Goal: Complete application form: Complete application form

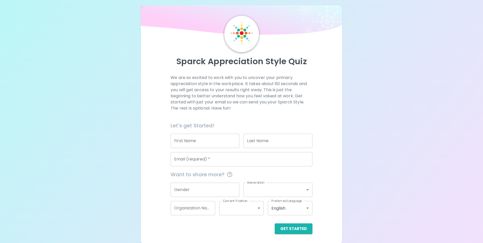
scroll to position [6, 0]
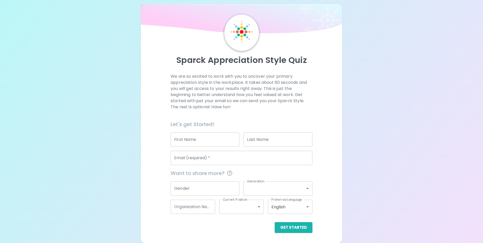
click at [219, 139] on input "First Name" at bounding box center [204, 139] width 69 height 14
type input "[PERSON_NAME]"
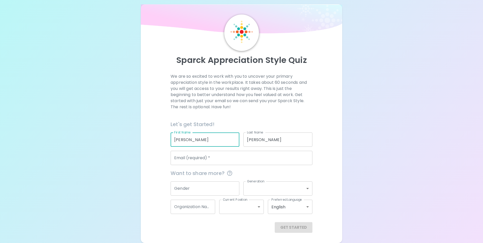
click at [235, 159] on input "Email (required)   *" at bounding box center [241, 158] width 142 height 14
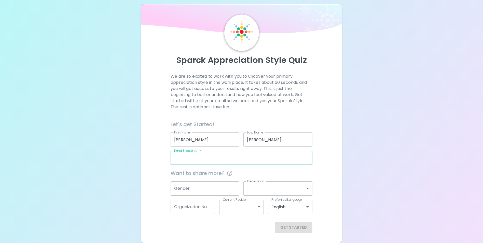
type input "[EMAIL_ADDRESS][DOMAIN_NAME]"
type input "City of [GEOGRAPHIC_DATA]"
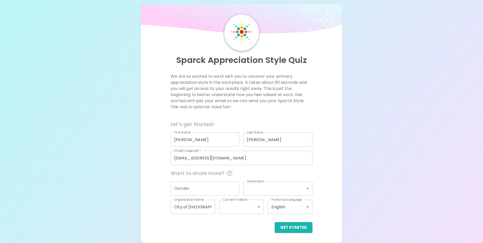
click at [361, 136] on div "Sparck Appreciation Style Quiz We are so excited to work with you to uncover yo…" at bounding box center [241, 118] width 483 height 249
click at [234, 196] on div "Current Position ​ Current Position" at bounding box center [239, 204] width 49 height 18
click at [224, 193] on input "Gender" at bounding box center [204, 188] width 69 height 14
type input "[DEMOGRAPHIC_DATA]"
click at [284, 187] on body "Sparck Appreciation Style Quiz We are so excited to work with you to uncover yo…" at bounding box center [241, 118] width 483 height 249
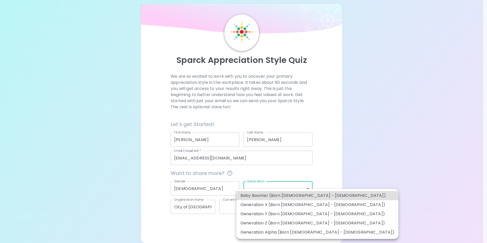
click at [295, 223] on li "Generation Z (Born [DEMOGRAPHIC_DATA] - [DEMOGRAPHIC_DATA])" at bounding box center [317, 222] width 162 height 9
type input "generation_z"
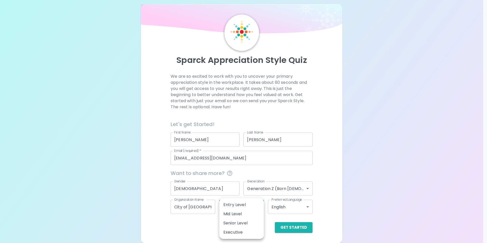
click at [251, 212] on body "Sparck Appreciation Style Quiz We are so excited to work with you to uncover yo…" at bounding box center [243, 118] width 487 height 249
click at [254, 214] on li "Mid Level" at bounding box center [241, 213] width 45 height 9
type input "mid_level"
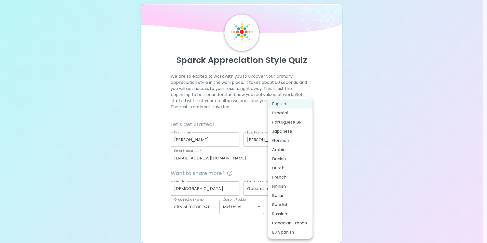
click at [284, 206] on body "Sparck Appreciation Style Quiz We are so excited to work with you to uncover yo…" at bounding box center [243, 118] width 487 height 249
click at [324, 173] on div at bounding box center [243, 121] width 487 height 243
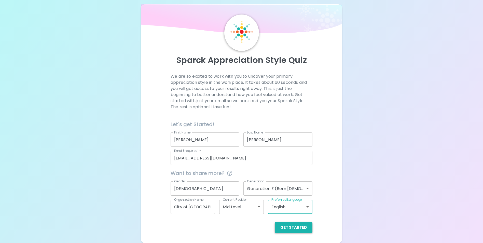
click at [306, 224] on button "Get Started" at bounding box center [294, 227] width 38 height 11
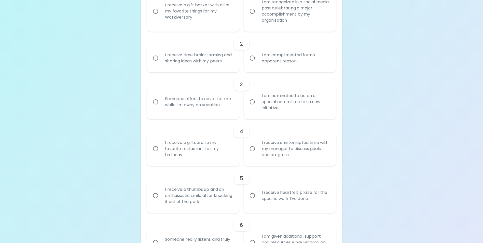
scroll to position [159, 0]
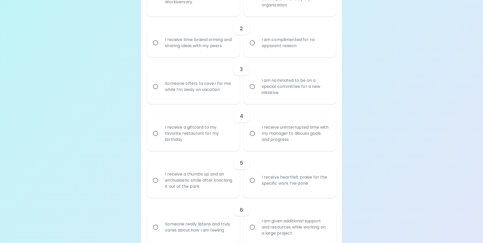
click at [262, 134] on div "I receive uninterrupted time with my manager to discuss goals and progress" at bounding box center [296, 133] width 76 height 31
click at [258, 134] on input "I receive uninterrupted time with my manager to discuss goals and progress" at bounding box center [252, 133] width 11 height 11
radio input "true"
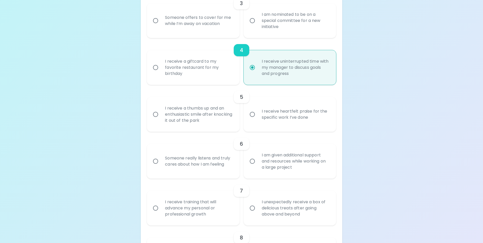
scroll to position [225, 0]
click at [222, 127] on div "I receive a thumbs up and an enthusiastic smile after knocking it out of the pa…" at bounding box center [199, 114] width 76 height 31
click at [161, 119] on input "I receive a thumbs up and an enthusiastic smile after knocking it out of the pa…" at bounding box center [155, 114] width 11 height 11
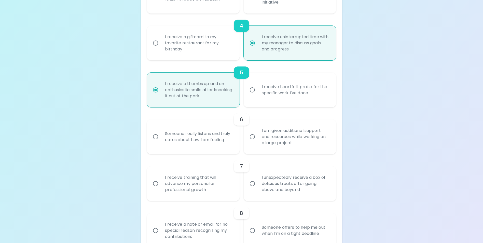
scroll to position [265, 0]
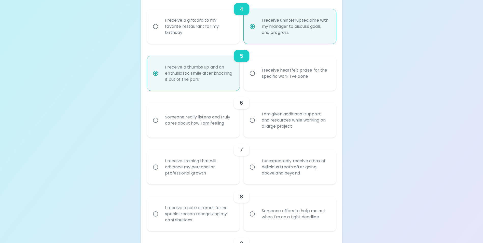
radio input "true"
click at [216, 131] on div "Someone really listens and truly cares about how I am feeling" at bounding box center [199, 120] width 76 height 24
click at [161, 125] on input "Someone really listens and truly cares about how I am feeling" at bounding box center [155, 120] width 11 height 11
radio input "false"
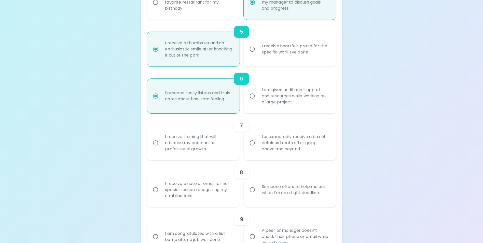
scroll to position [306, 0]
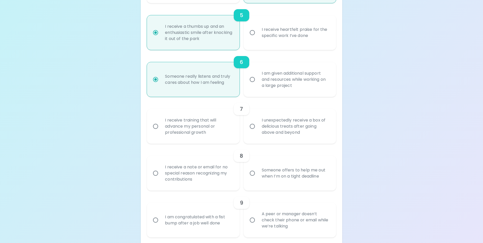
radio input "true"
click at [220, 138] on div "I receive training that will advance my personal or professional growth" at bounding box center [199, 126] width 76 height 31
click at [161, 132] on input "I receive training that will advance my personal or professional growth" at bounding box center [155, 126] width 11 height 11
radio input "false"
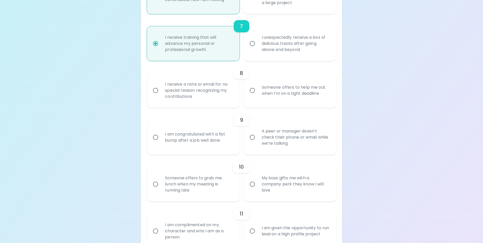
scroll to position [398, 0]
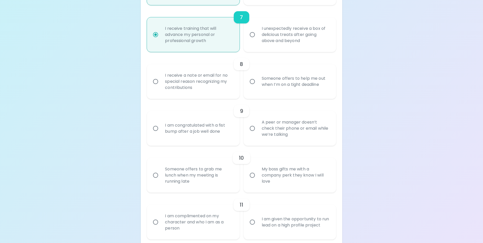
radio input "true"
click at [207, 90] on div "I receive a note or email for no special reason recognizing my contributions" at bounding box center [199, 81] width 76 height 31
click at [161, 87] on input "I receive a note or email for no special reason recognizing my contributions" at bounding box center [155, 81] width 11 height 11
radio input "false"
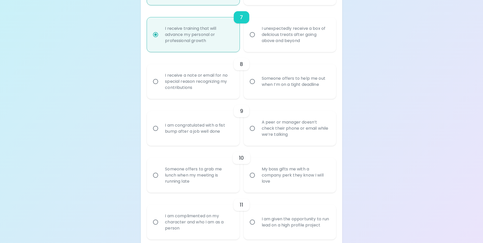
radio input "false"
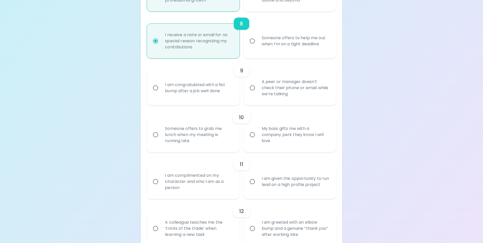
scroll to position [438, 0]
radio input "true"
click at [307, 99] on div "A peer or manager doesn’t check their phone or email while we’re talking" at bounding box center [296, 87] width 76 height 31
click at [258, 93] on input "A peer or manager doesn’t check their phone or email while we’re talking" at bounding box center [252, 87] width 11 height 11
radio input "false"
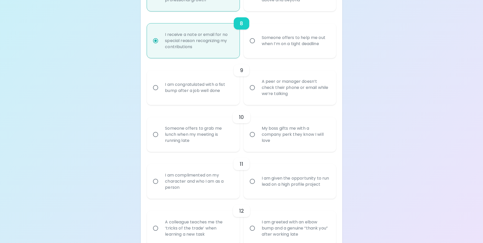
radio input "false"
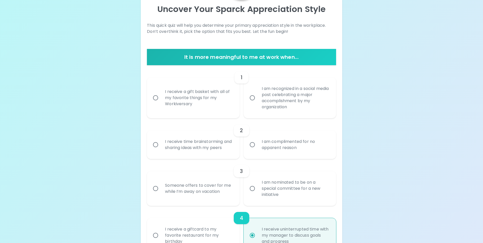
scroll to position [53, 0]
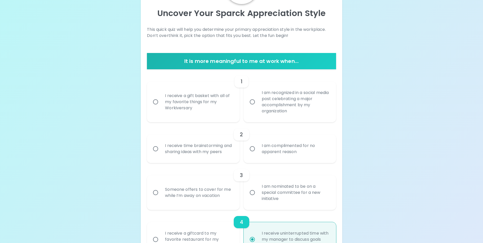
radio input "true"
click at [267, 101] on div "I am recognized in a social media post celebrating a major accomplishment by my…" at bounding box center [296, 101] width 76 height 37
drag, startPoint x: 267, startPoint y: 101, endPoint x: 251, endPoint y: 103, distance: 16.0
click at [252, 103] on input "I am recognized in a social media post celebrating a major accomplishment by my…" at bounding box center [252, 101] width 11 height 11
radio input "false"
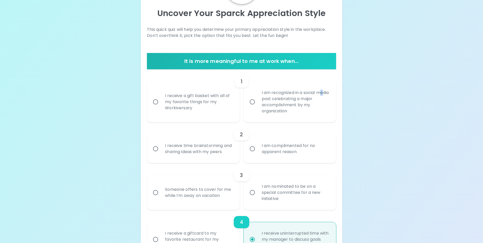
radio input "false"
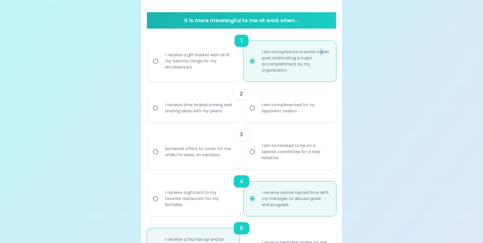
scroll to position [119, 0]
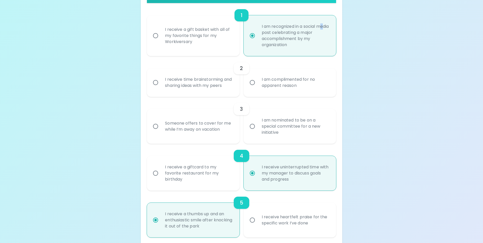
radio input "true"
click at [212, 89] on div "I receive time brainstorming and sharing ideas with my peers" at bounding box center [199, 82] width 76 height 24
click at [161, 88] on input "I receive time brainstorming and sharing ideas with my peers" at bounding box center [155, 82] width 11 height 11
radio input "false"
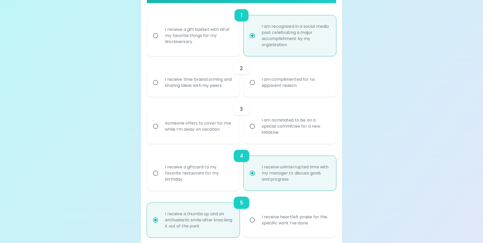
radio input "false"
radio input "true"
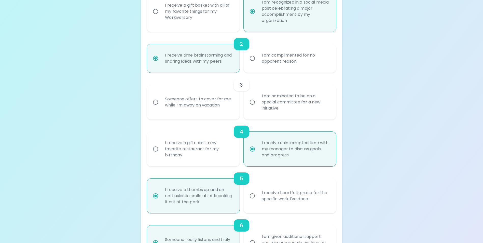
scroll to position [160, 0]
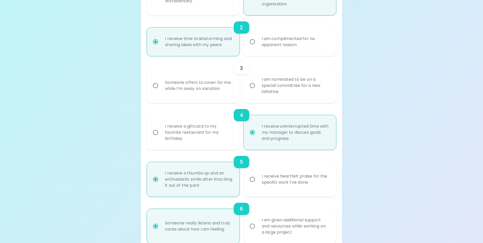
radio input "true"
click at [254, 99] on label "I am nominated to be on a special committee for a new initiative" at bounding box center [287, 85] width 92 height 35
click at [254, 91] on input "I am nominated to be on a special committee for a new initiative" at bounding box center [252, 85] width 11 height 11
radio input "false"
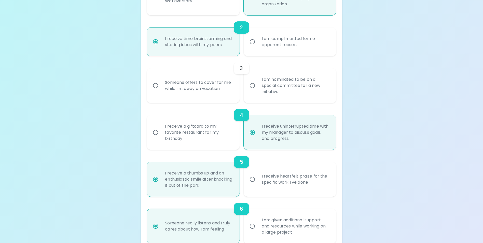
radio input "false"
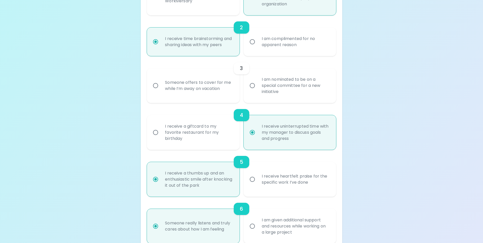
radio input "true"
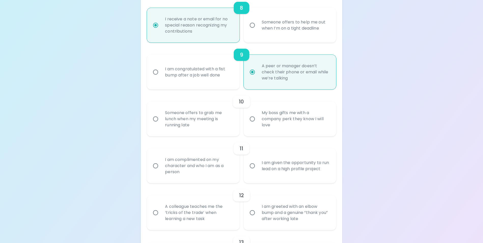
scroll to position [480, 0]
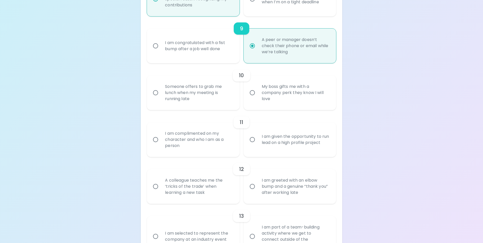
radio input "true"
click at [252, 104] on label "My boss gifts me with a company perk they know I will love" at bounding box center [287, 92] width 92 height 35
click at [252, 98] on input "My boss gifts me with a company perk they know I will love" at bounding box center [252, 92] width 11 height 11
radio input "false"
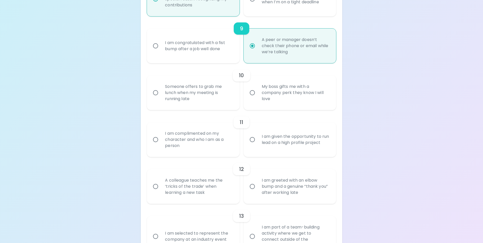
radio input "false"
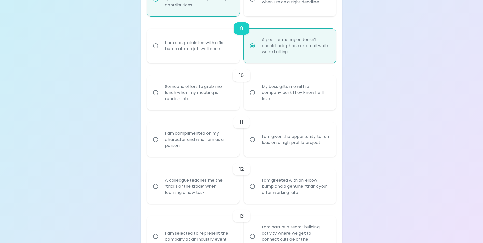
radio input "true"
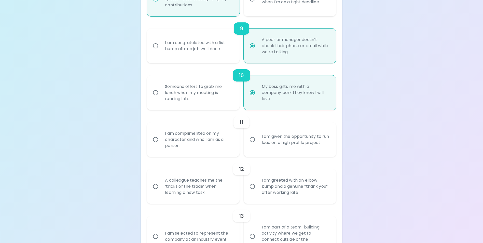
scroll to position [521, 0]
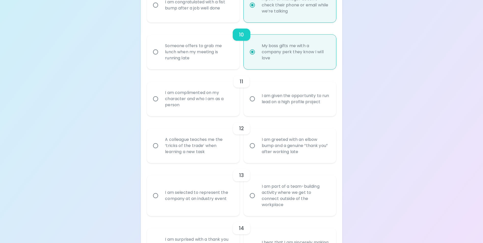
radio input "true"
click at [302, 110] on div "I am given the opportunity to run lead on a high profile project" at bounding box center [296, 99] width 76 height 24
click at [258, 104] on input "I am given the opportunity to run lead on a high profile project" at bounding box center [252, 98] width 11 height 11
radio input "false"
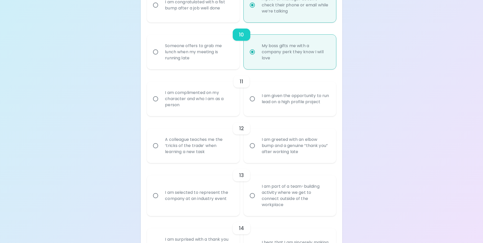
radio input "false"
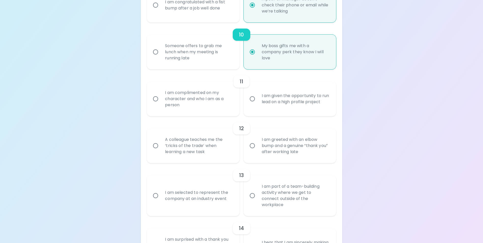
radio input "false"
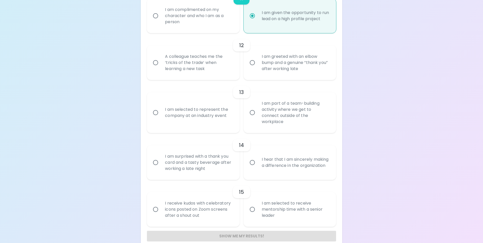
scroll to position [613, 0]
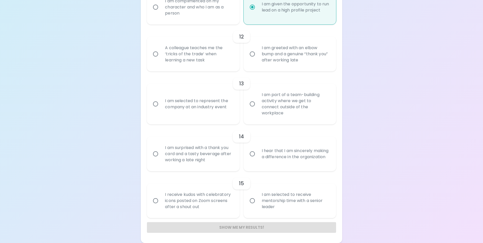
radio input "true"
click at [312, 109] on div "I am part of a team-building activity where we get to connect outside of the wo…" at bounding box center [296, 104] width 76 height 37
click at [258, 109] on input "I am part of a team-building activity where we get to connect outside of the wo…" at bounding box center [252, 103] width 11 height 11
radio input "false"
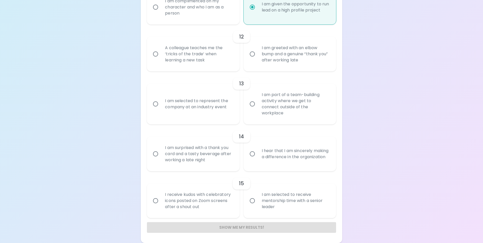
radio input "false"
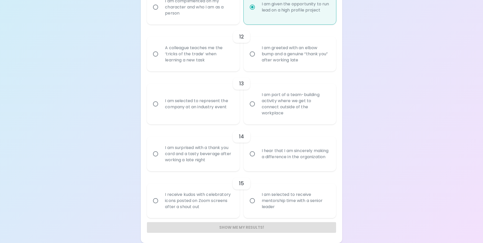
radio input "false"
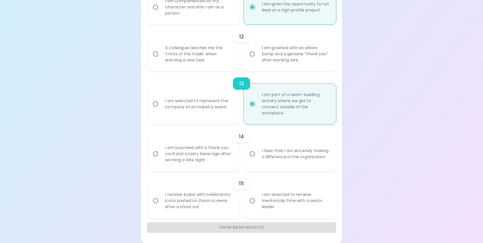
radio input "true"
click at [278, 153] on div "I hear that I am sincerely making a difference in the organization" at bounding box center [296, 153] width 76 height 24
click at [258, 153] on input "I hear that I am sincerely making a difference in the organization" at bounding box center [252, 153] width 11 height 11
radio input "false"
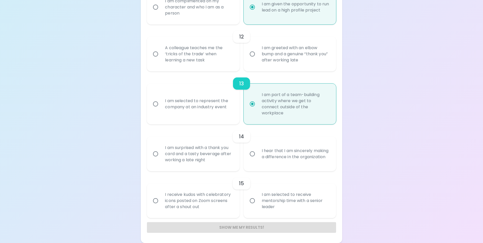
radio input "false"
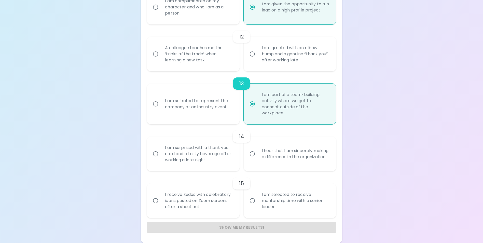
radio input "false"
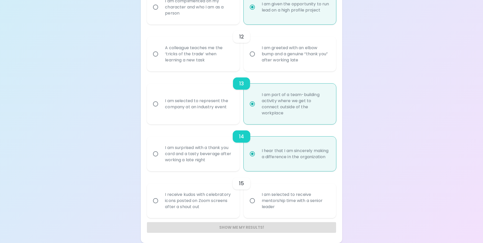
radio input "true"
click at [263, 202] on div "I am selected to receive mentorship time with a senior leader" at bounding box center [296, 200] width 76 height 31
click at [258, 202] on input "I am selected to receive mentorship time with a senior leader" at bounding box center [252, 200] width 11 height 11
radio input "false"
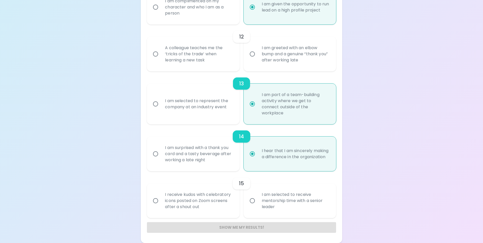
radio input "false"
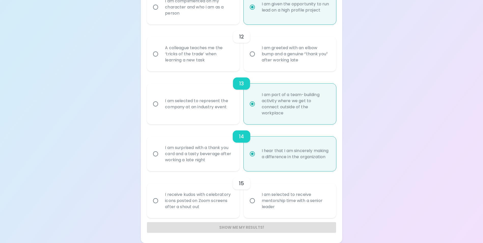
radio input "false"
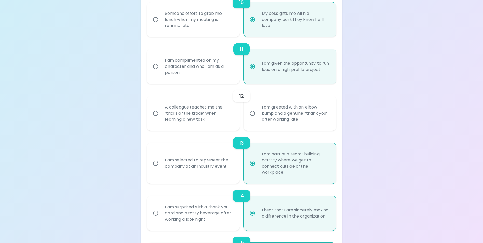
scroll to position [562, 0]
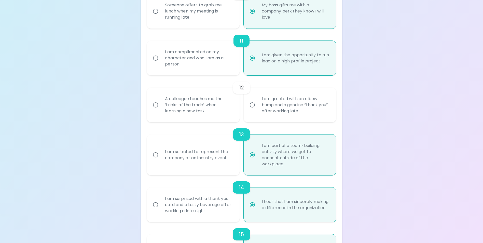
radio input "true"
click at [211, 114] on div "A colleague teaches me the ‘tricks of the trade’ when learning a new task" at bounding box center [199, 105] width 76 height 31
click at [198, 117] on div "A colleague teaches me the ‘tricks of the trade’ when learning a new task" at bounding box center [199, 105] width 76 height 31
drag, startPoint x: 198, startPoint y: 117, endPoint x: 158, endPoint y: 111, distance: 40.8
click at [158, 110] on input "A colleague teaches me the ‘tricks of the trade’ when learning a new task" at bounding box center [155, 104] width 11 height 11
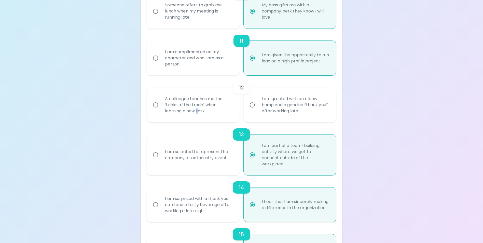
radio input "false"
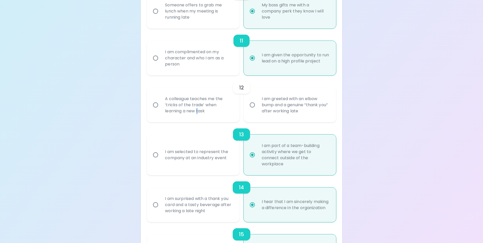
radio input "false"
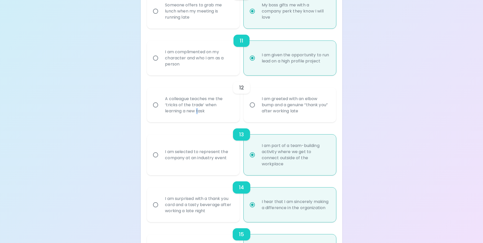
radio input "false"
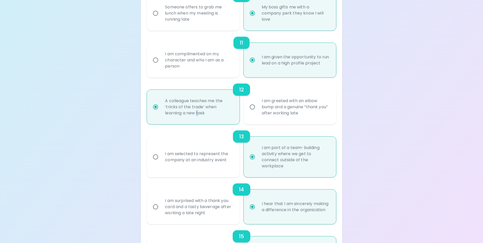
scroll to position [613, 0]
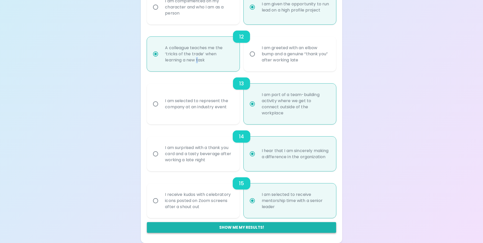
radio input "true"
click at [271, 231] on button "Show me my results!" at bounding box center [241, 227] width 189 height 11
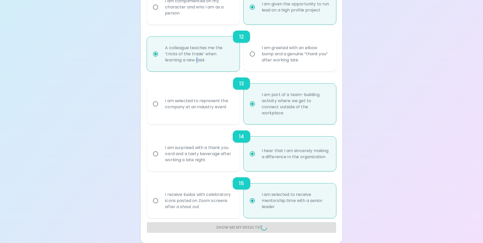
radio input "false"
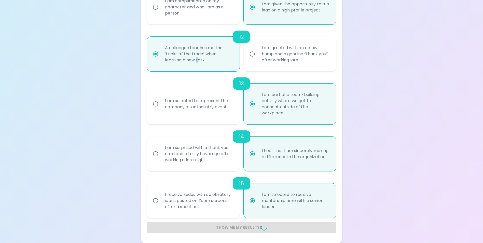
radio input "false"
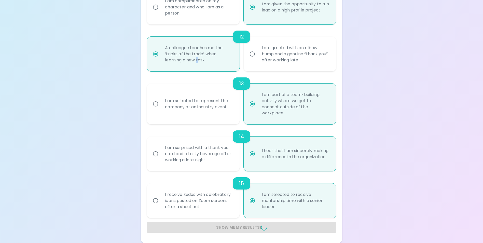
radio input "false"
radio input "true"
radio input "false"
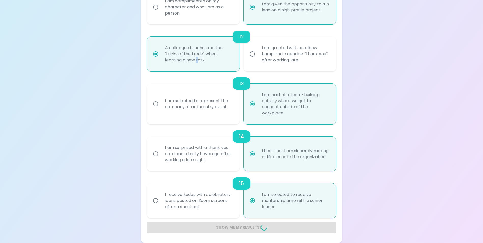
radio input "false"
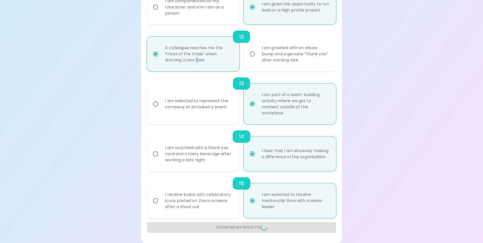
radio input "false"
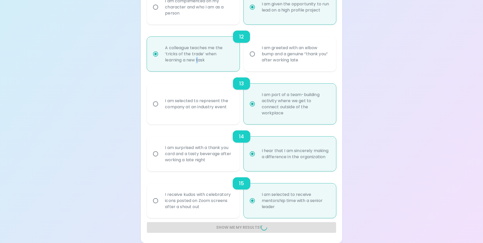
radio input "false"
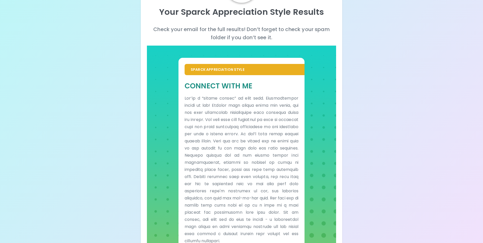
scroll to position [2, 0]
